Goal: Task Accomplishment & Management: Manage account settings

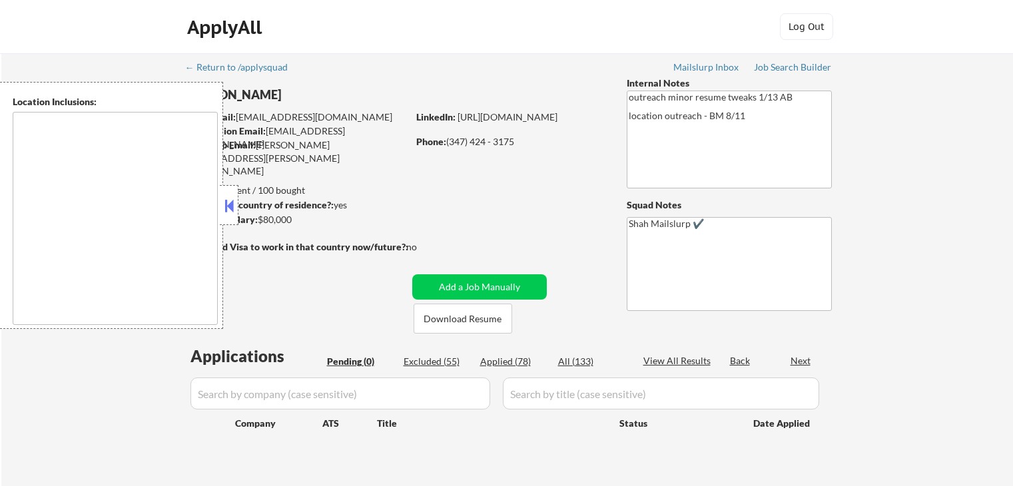
scroll to position [133, 0]
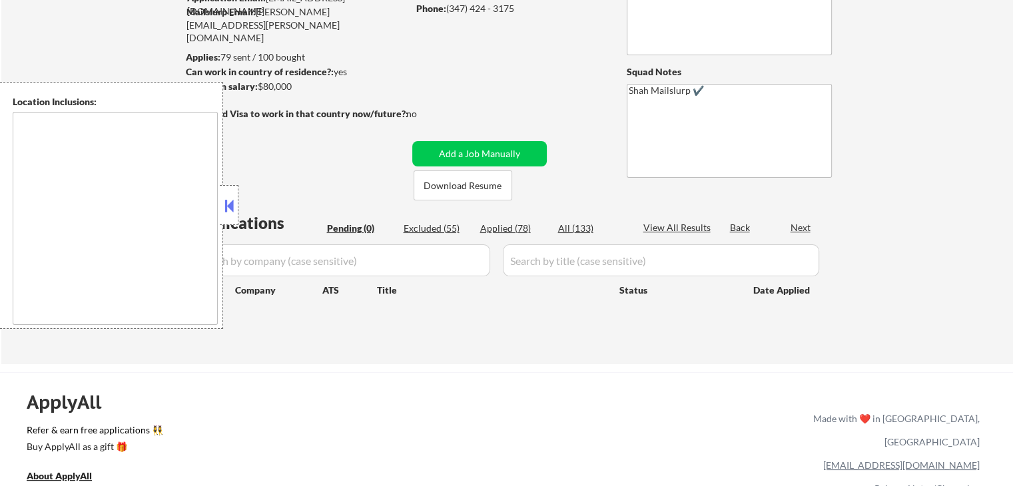
type textarea "[GEOGRAPHIC_DATA], [GEOGRAPHIC_DATA] [GEOGRAPHIC_DATA], [GEOGRAPHIC_DATA] [GEOG…"
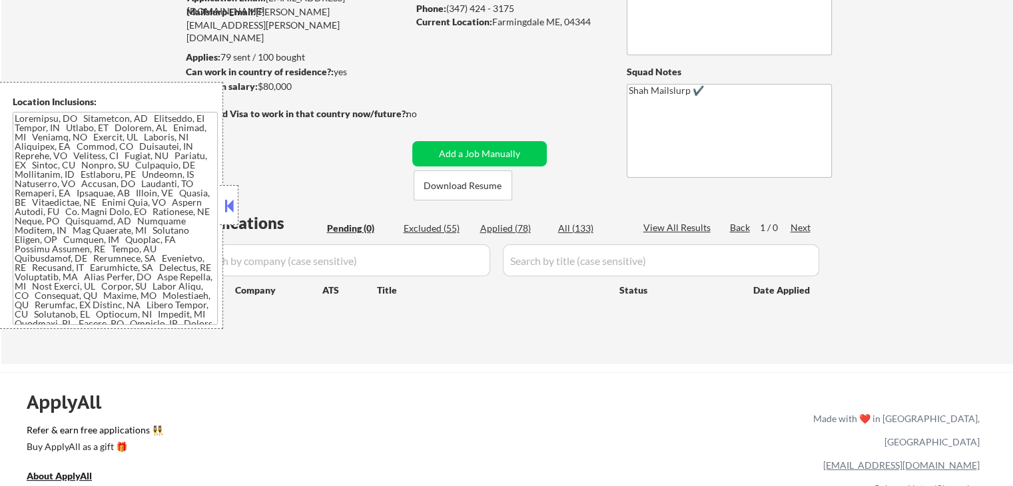
click at [514, 226] on div "Applied (78)" at bounding box center [513, 228] width 67 height 13
select select ""applied""
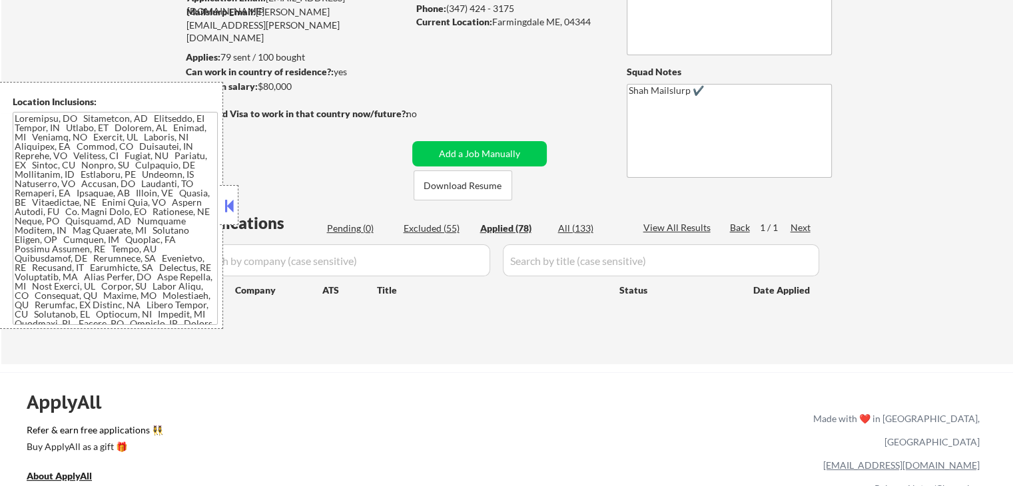
select select ""applied""
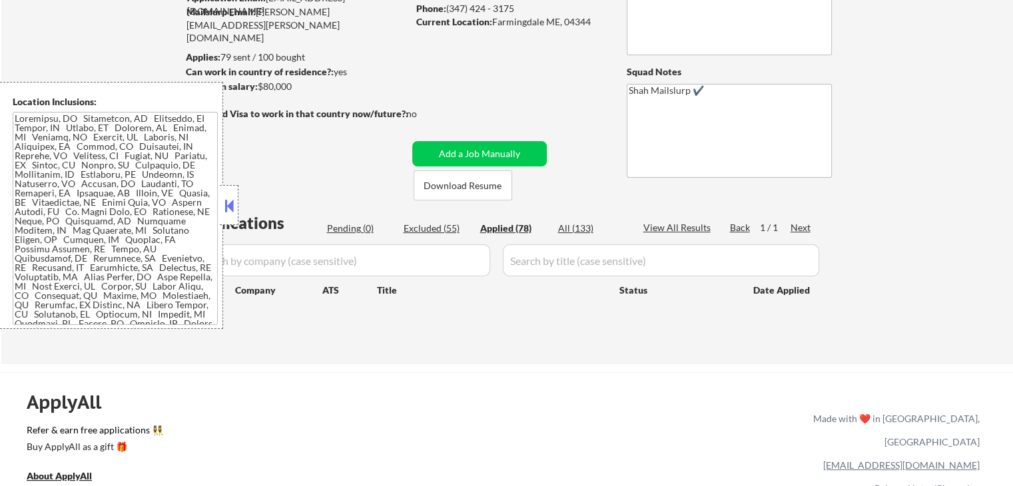
select select ""applied""
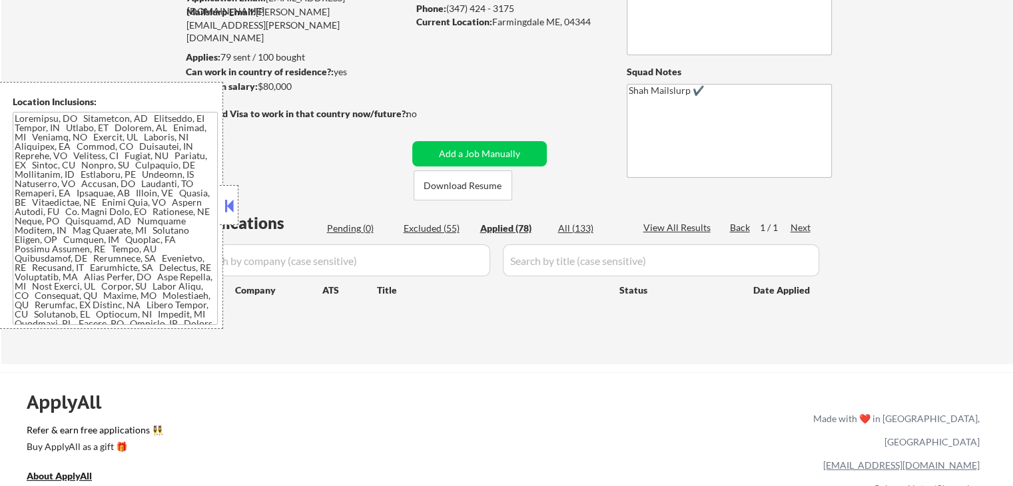
select select ""applied""
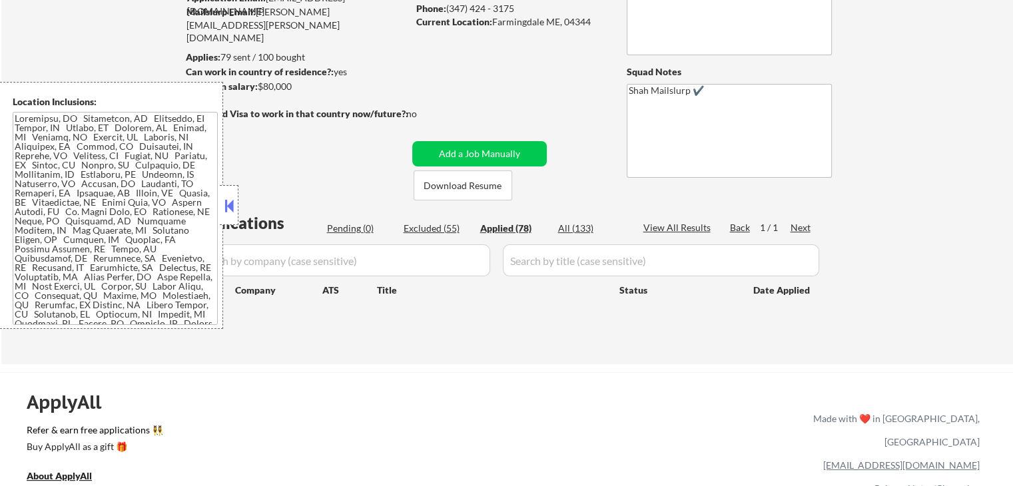
select select ""applied""
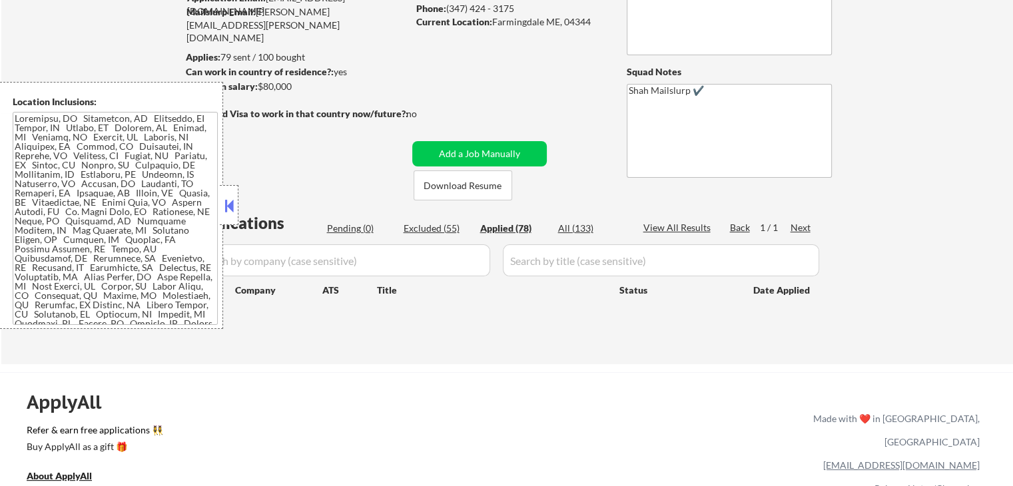
select select ""applied""
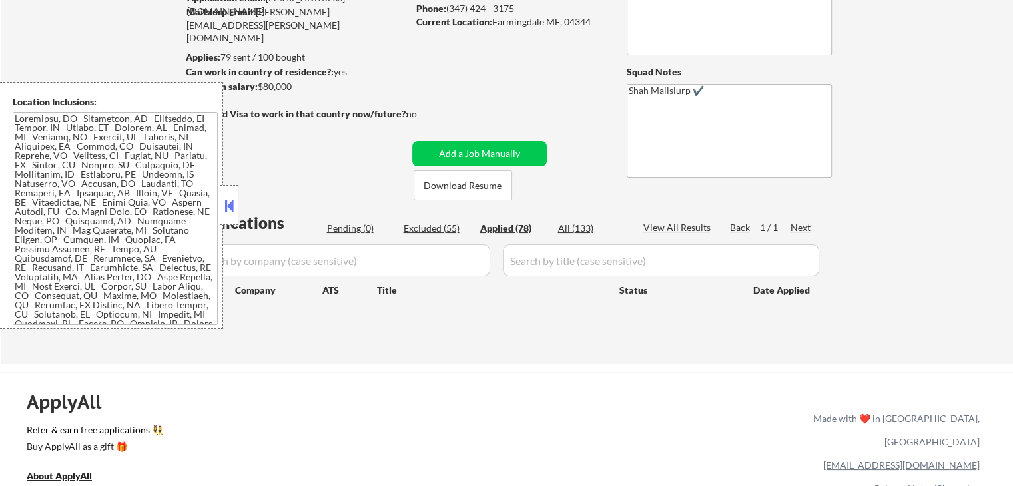
select select ""applied""
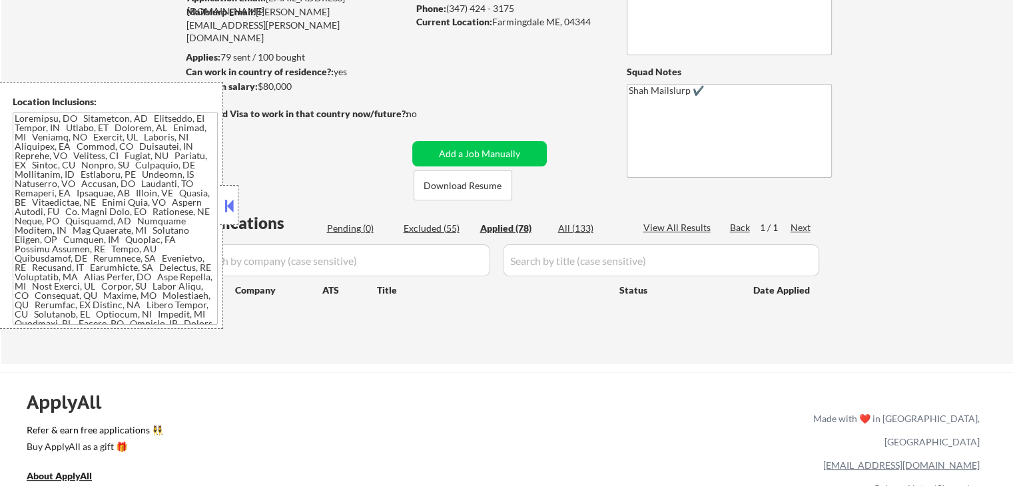
select select ""applied""
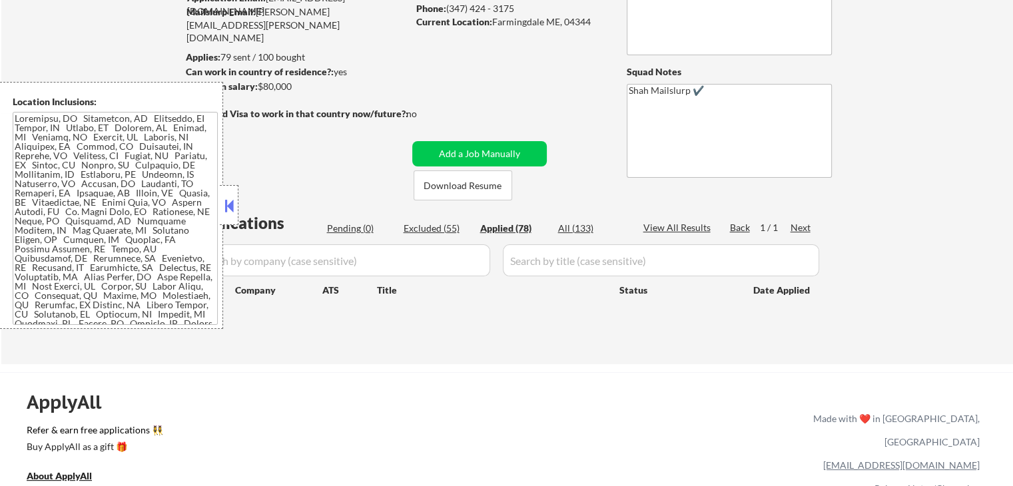
select select ""applied""
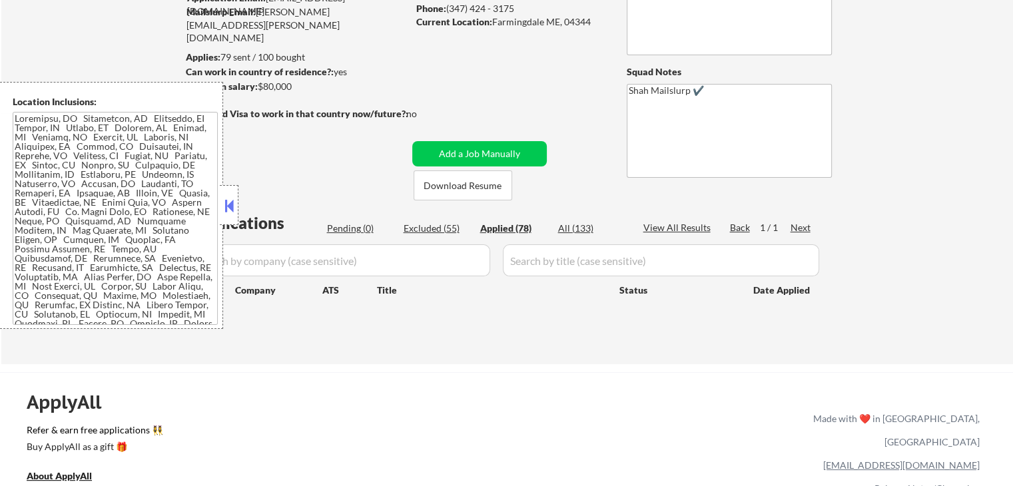
select select ""applied""
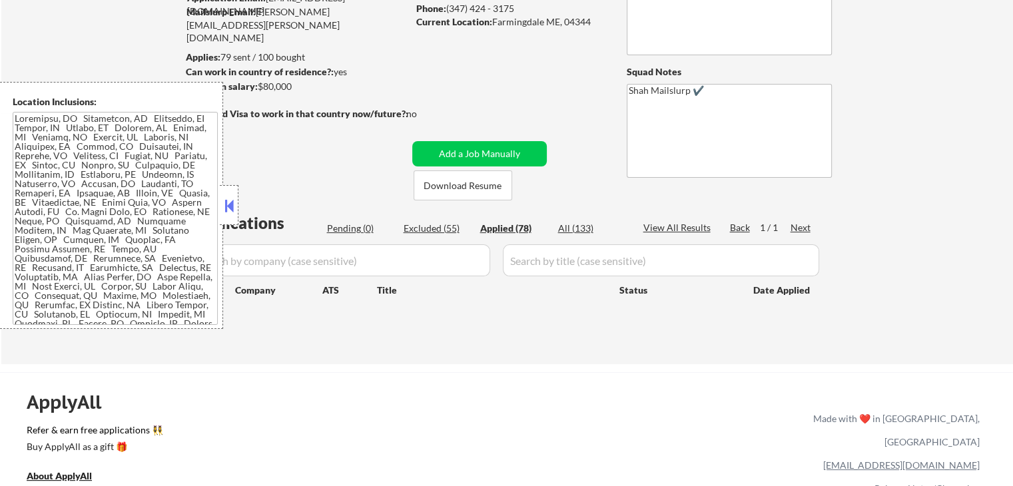
select select ""applied""
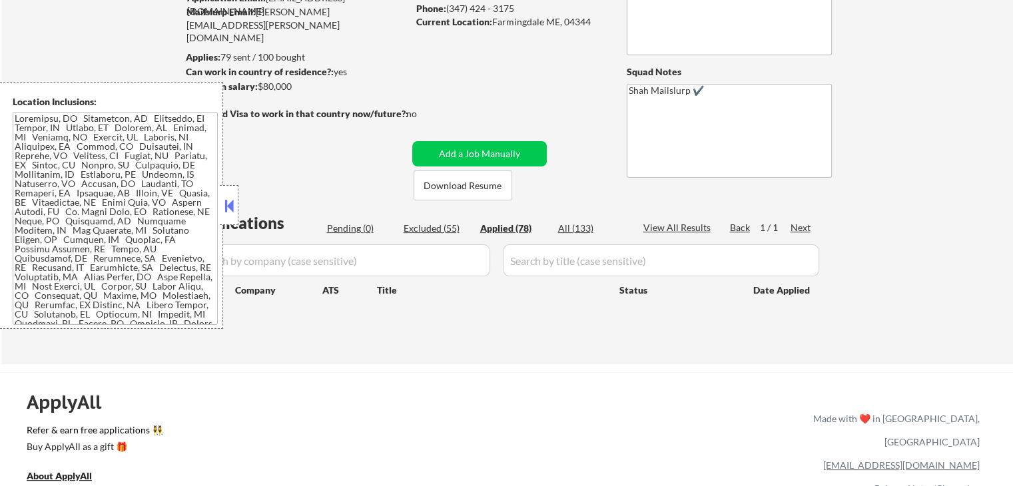
select select ""applied""
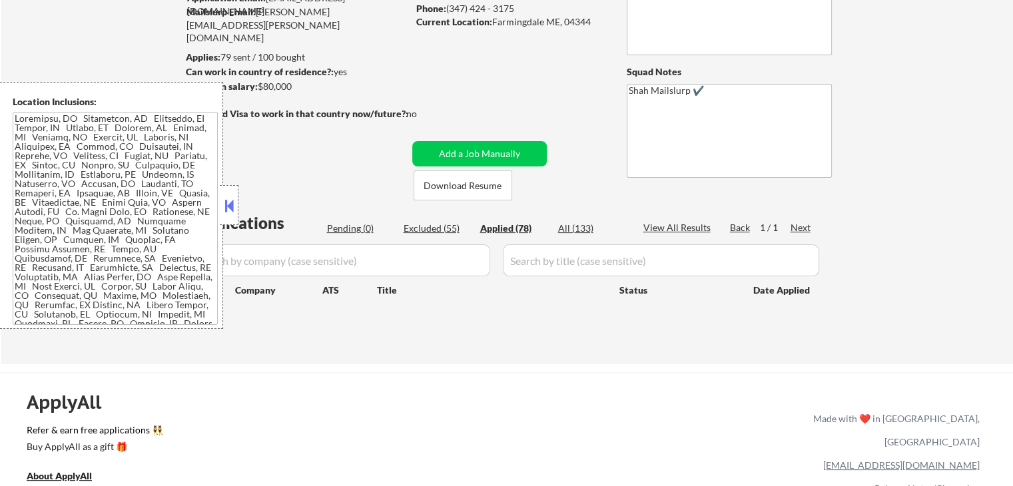
select select ""applied""
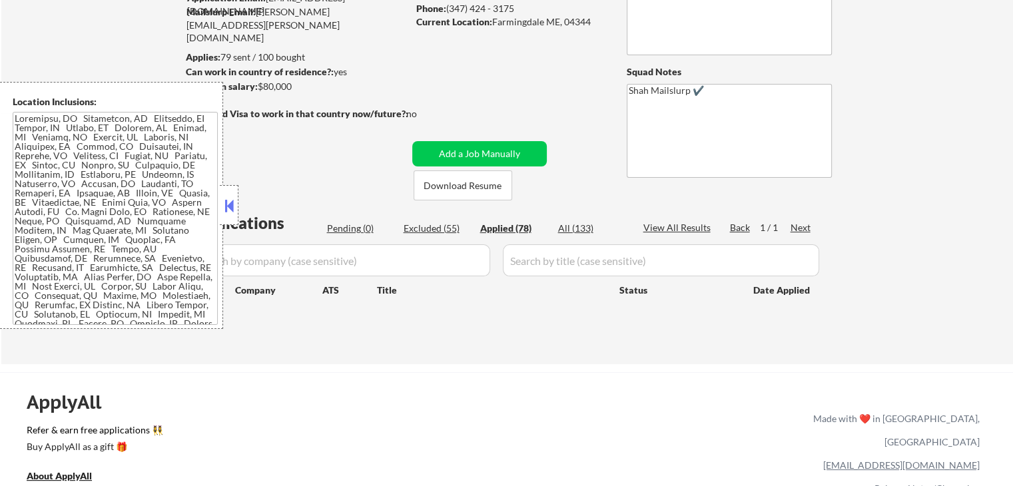
select select ""applied""
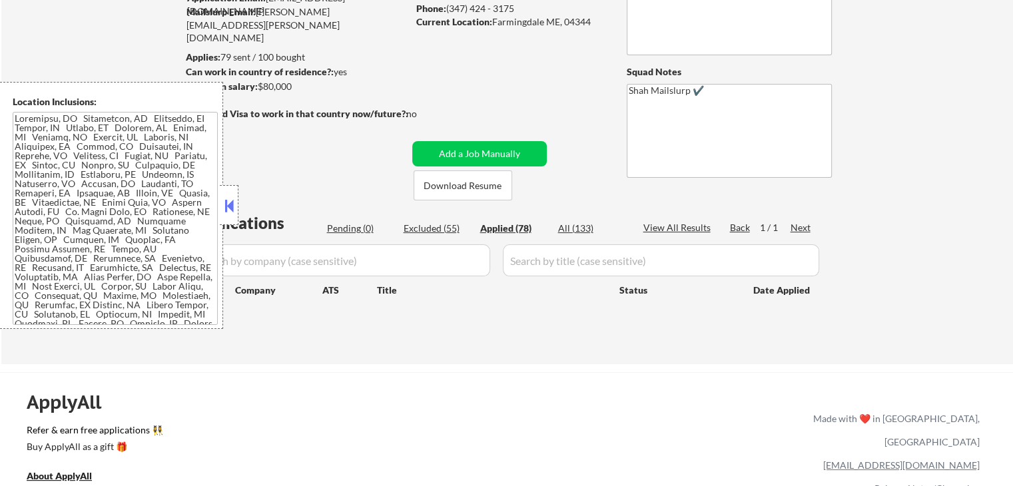
select select ""applied""
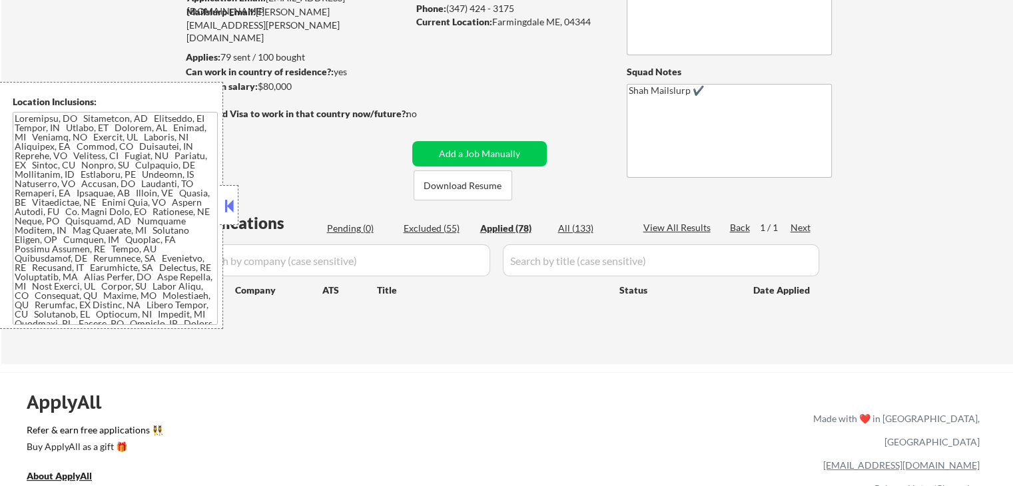
select select ""applied""
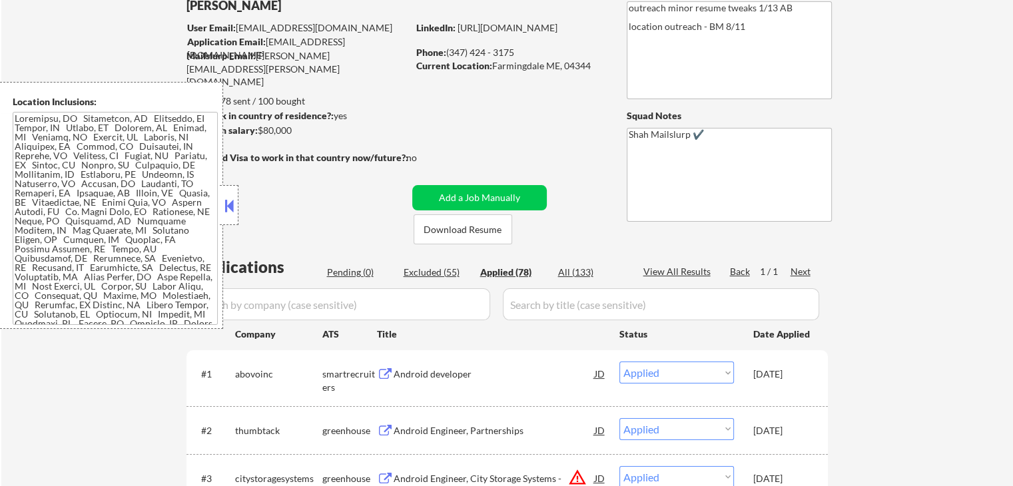
scroll to position [67, 0]
